Goal: Task Accomplishment & Management: Manage account settings

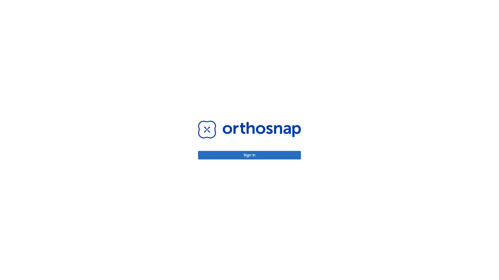
click at [249, 155] on button "Sign in" at bounding box center [249, 155] width 103 height 9
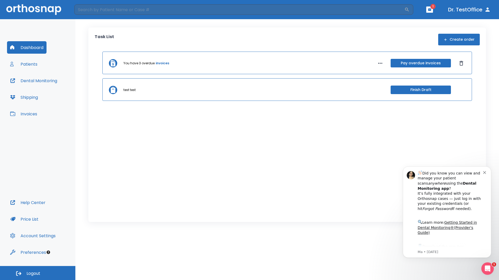
click at [38, 273] on span "Logout" at bounding box center [33, 274] width 14 height 6
